Goal: Information Seeking & Learning: Learn about a topic

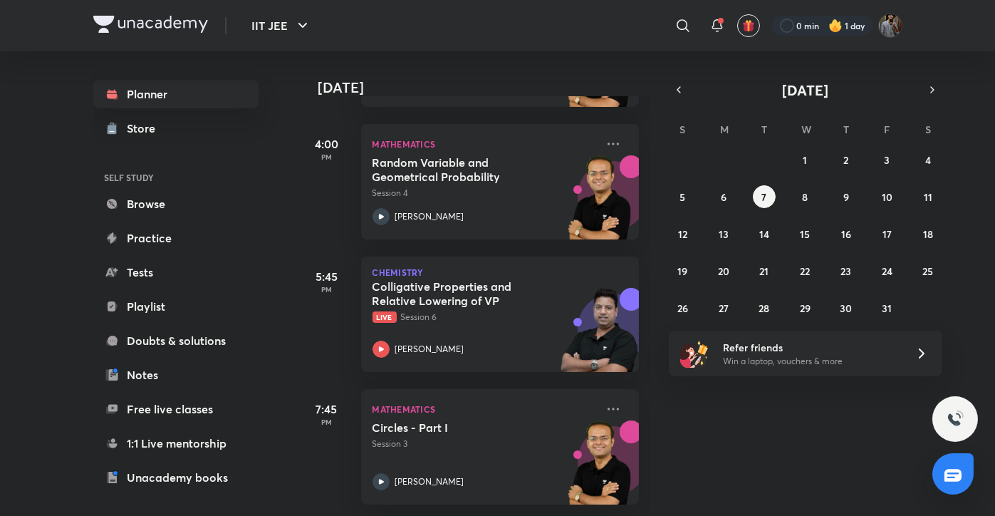
scroll to position [331, 0]
click at [677, 91] on icon "button" at bounding box center [678, 89] width 11 height 13
click at [724, 312] on abbr "29" at bounding box center [723, 308] width 11 height 14
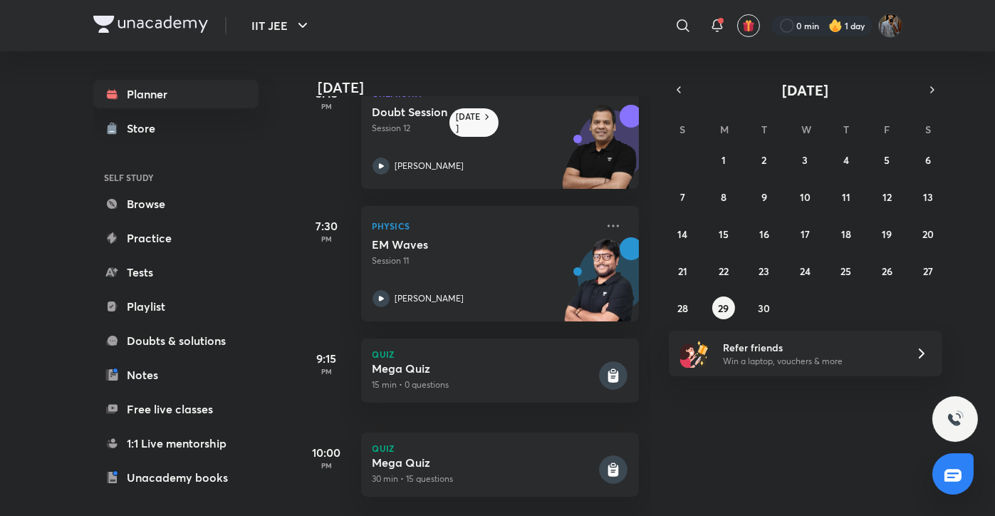
scroll to position [0, 0]
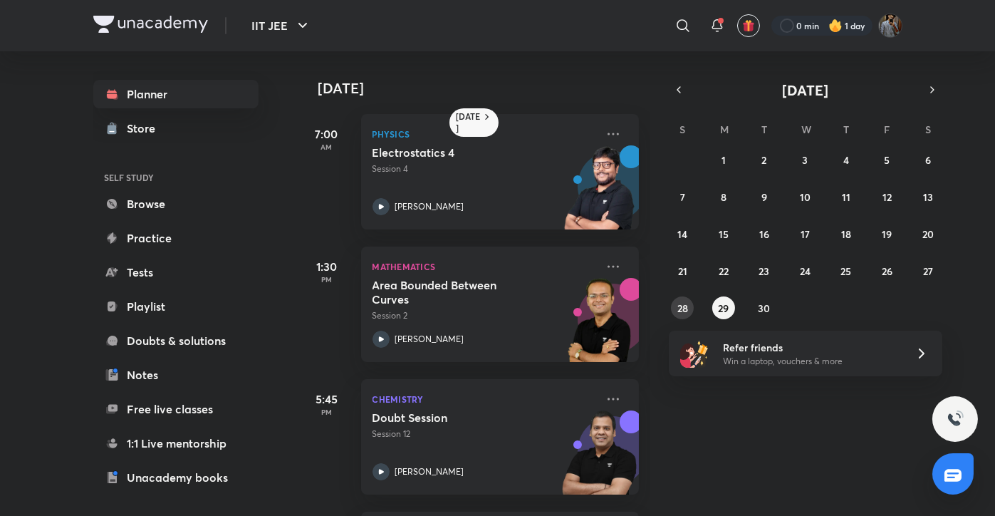
click at [676, 313] on button "28" at bounding box center [682, 307] width 23 height 23
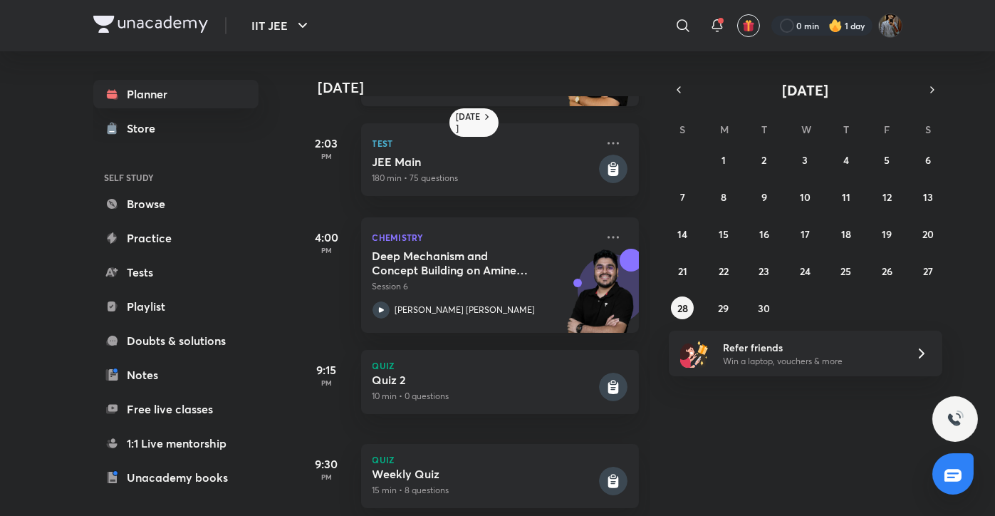
scroll to position [376, 0]
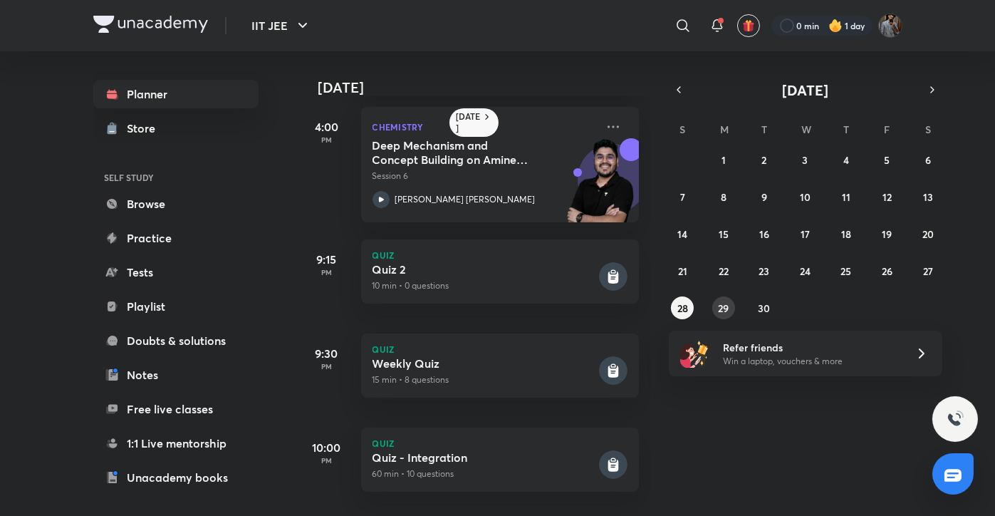
click at [725, 309] on abbr "29" at bounding box center [723, 308] width 11 height 14
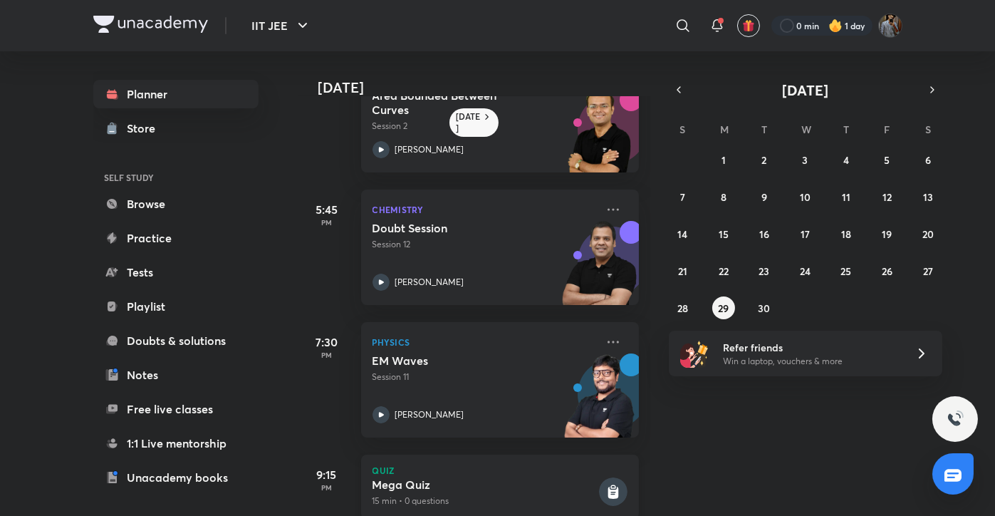
scroll to position [165, 0]
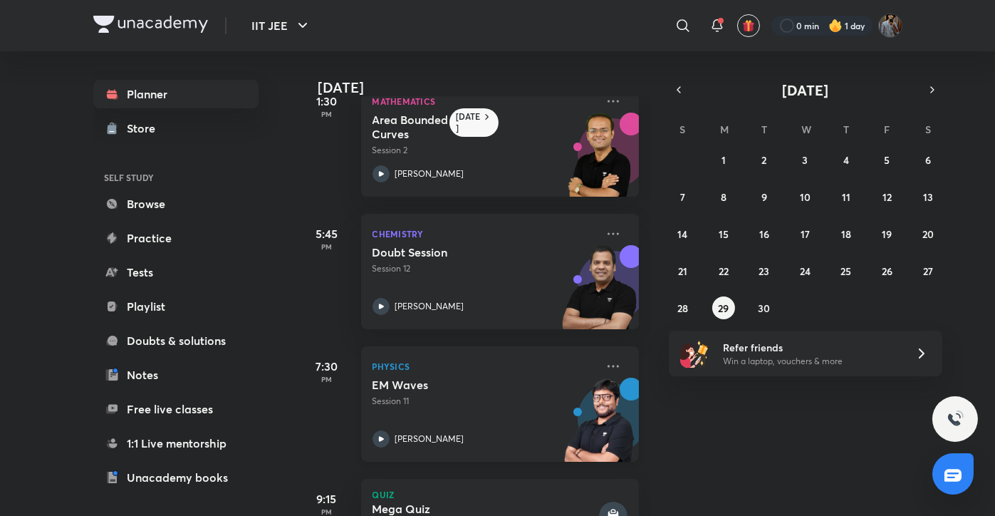
click at [415, 426] on div "EM Waves Session 11 [PERSON_NAME]" at bounding box center [485, 413] width 224 height 70
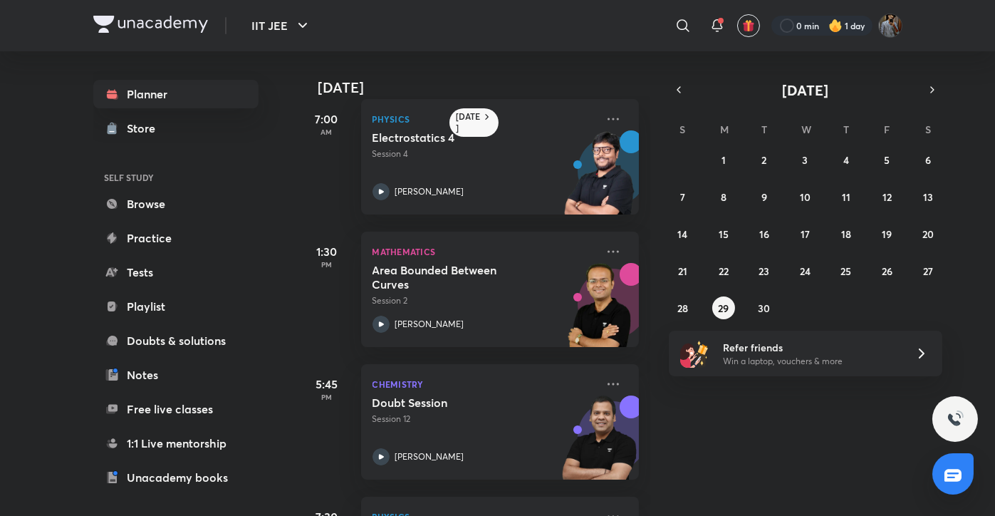
scroll to position [11, 0]
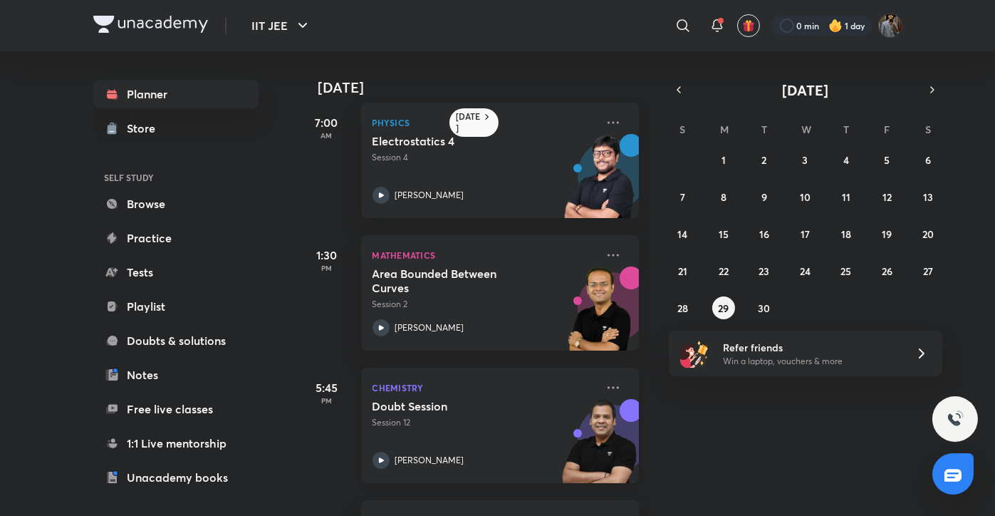
click at [438, 433] on div "Doubt Session Session 12 [PERSON_NAME]" at bounding box center [485, 434] width 224 height 70
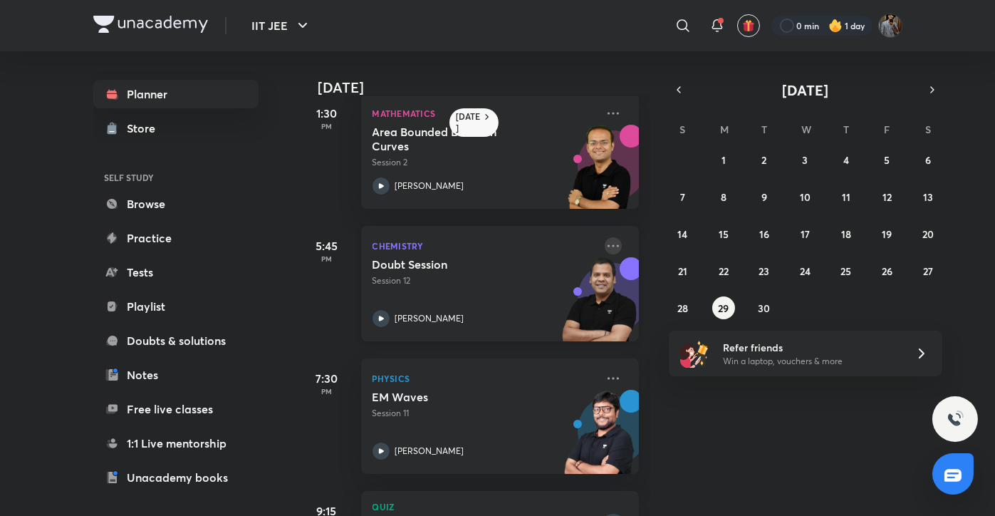
scroll to position [154, 0]
click at [605, 247] on icon at bounding box center [613, 245] width 17 height 17
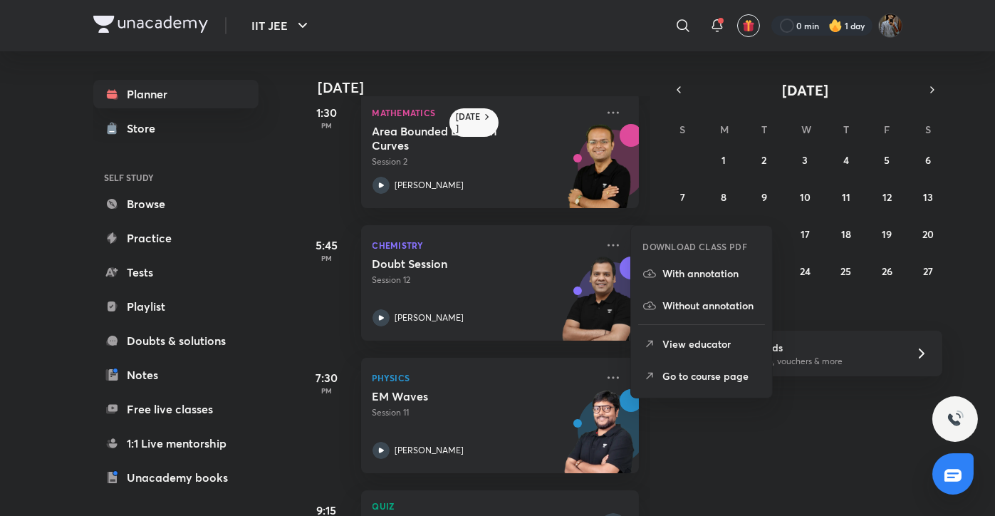
click at [690, 369] on p "Go to course page" at bounding box center [712, 375] width 98 height 15
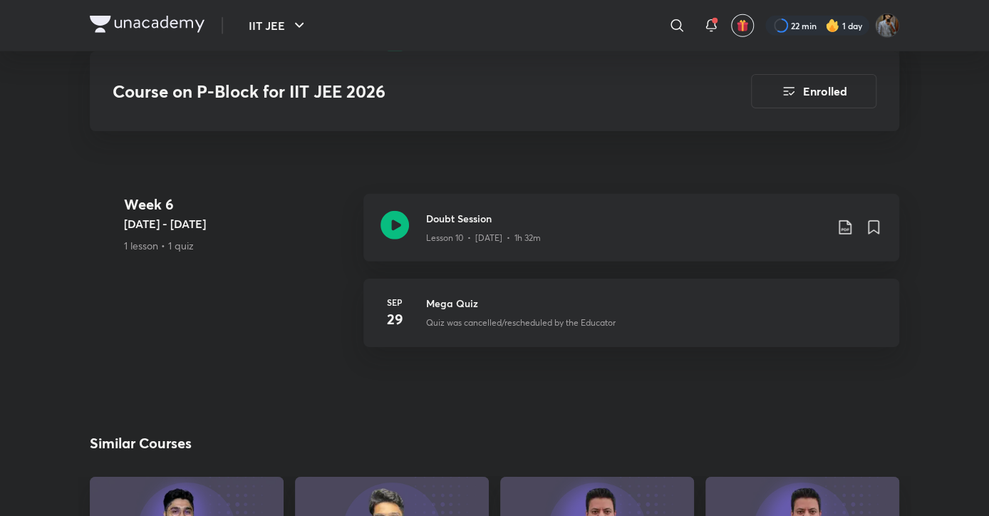
scroll to position [2047, 0]
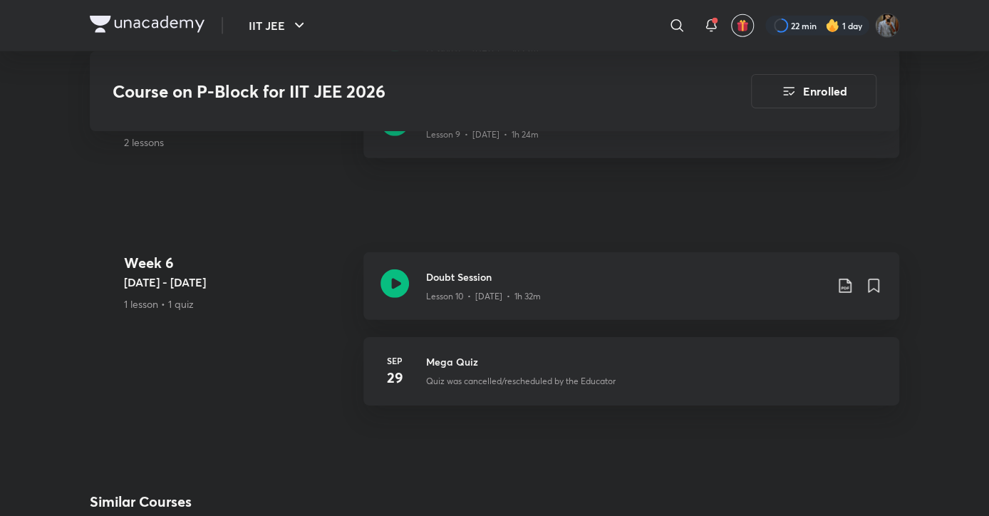
click at [301, 352] on div "Week [DATE] - [DATE] 1 lesson • 1 quiz Doubt Session Lesson 10 • [DATE] • 1h 32…" at bounding box center [494, 337] width 809 height 170
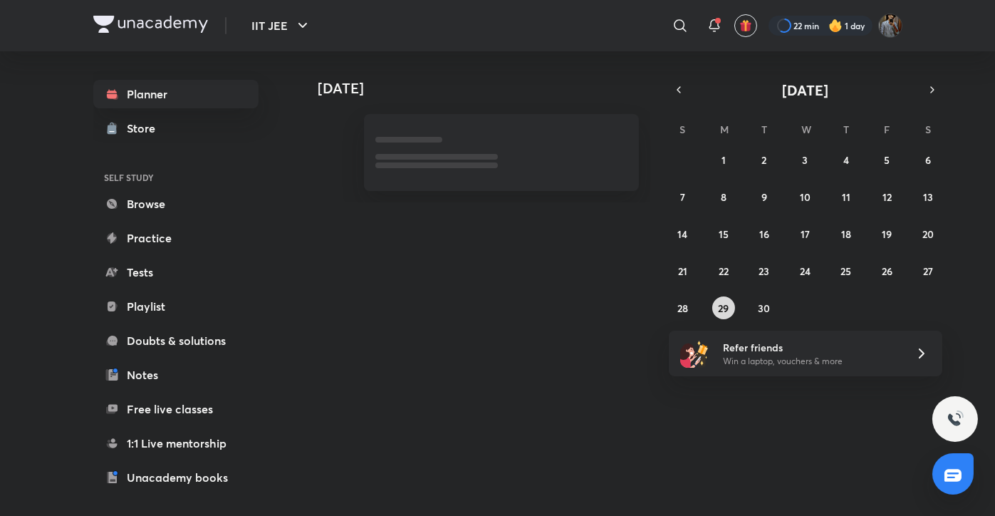
click at [722, 296] on button "29" at bounding box center [724, 307] width 23 height 23
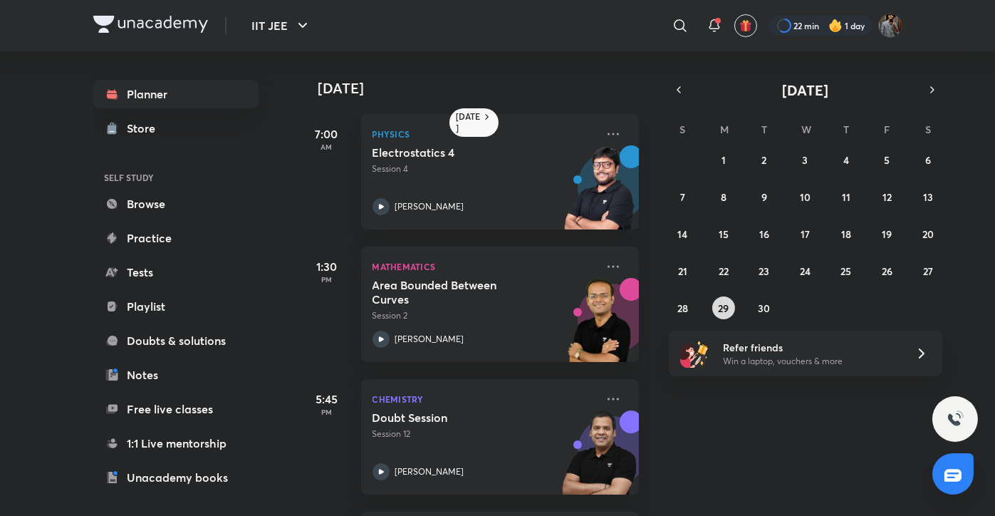
click at [730, 304] on button "29" at bounding box center [724, 307] width 23 height 23
click at [693, 484] on div "[DATE] 7:00 AM Physics Electrostatics 4 Session 4 [PERSON_NAME] 1:30 PM Mathema…" at bounding box center [646, 283] width 695 height 465
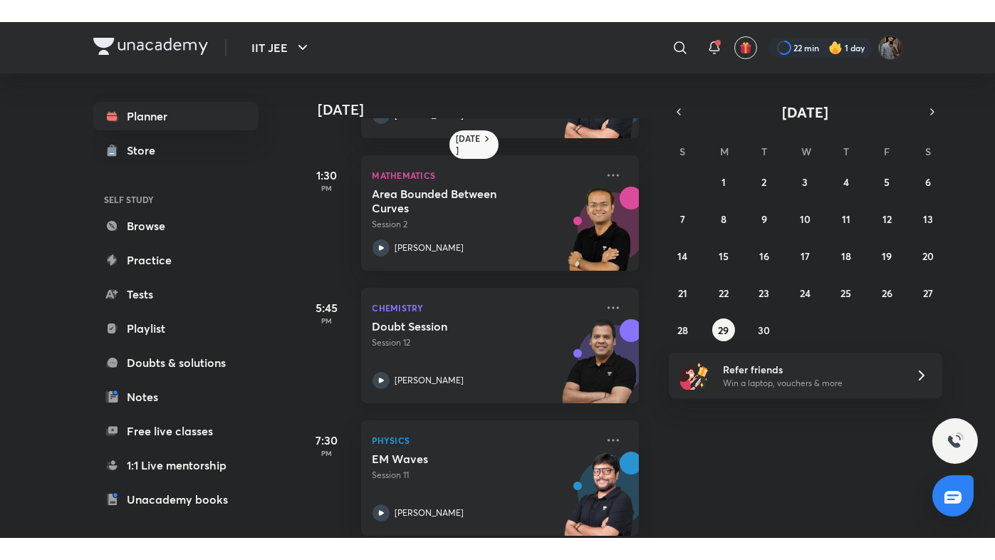
scroll to position [131, 0]
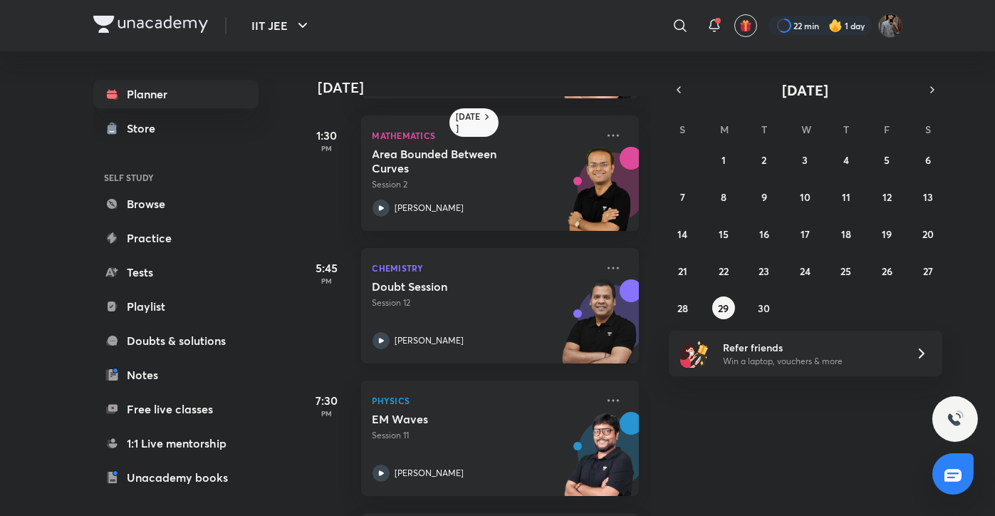
click at [443, 319] on div "Doubt Session Session 12 [PERSON_NAME]" at bounding box center [485, 314] width 224 height 70
